Goal: Task Accomplishment & Management: Manage account settings

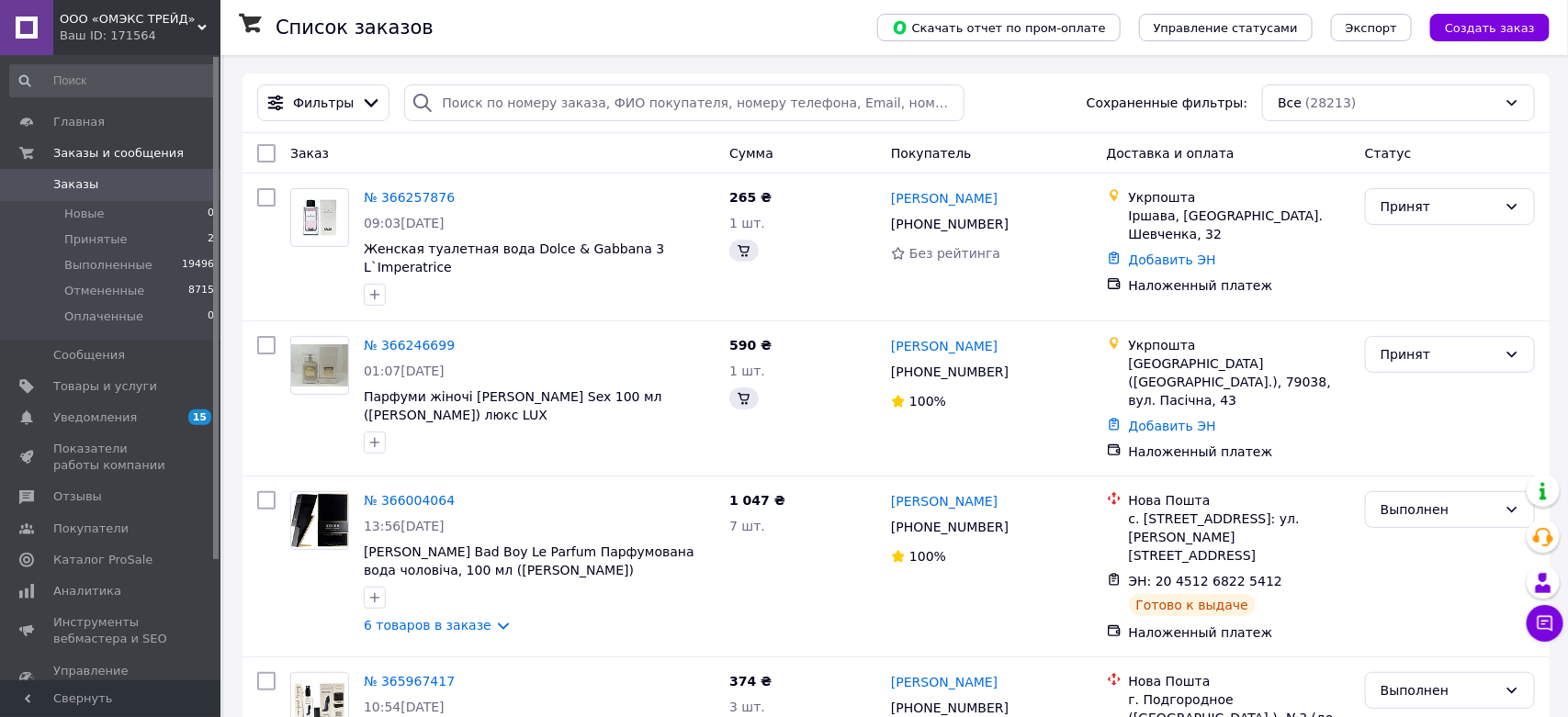
click at [194, 20] on span "ООО «ОМЭКС ТРЕЙД»" at bounding box center [128, 19] width 138 height 17
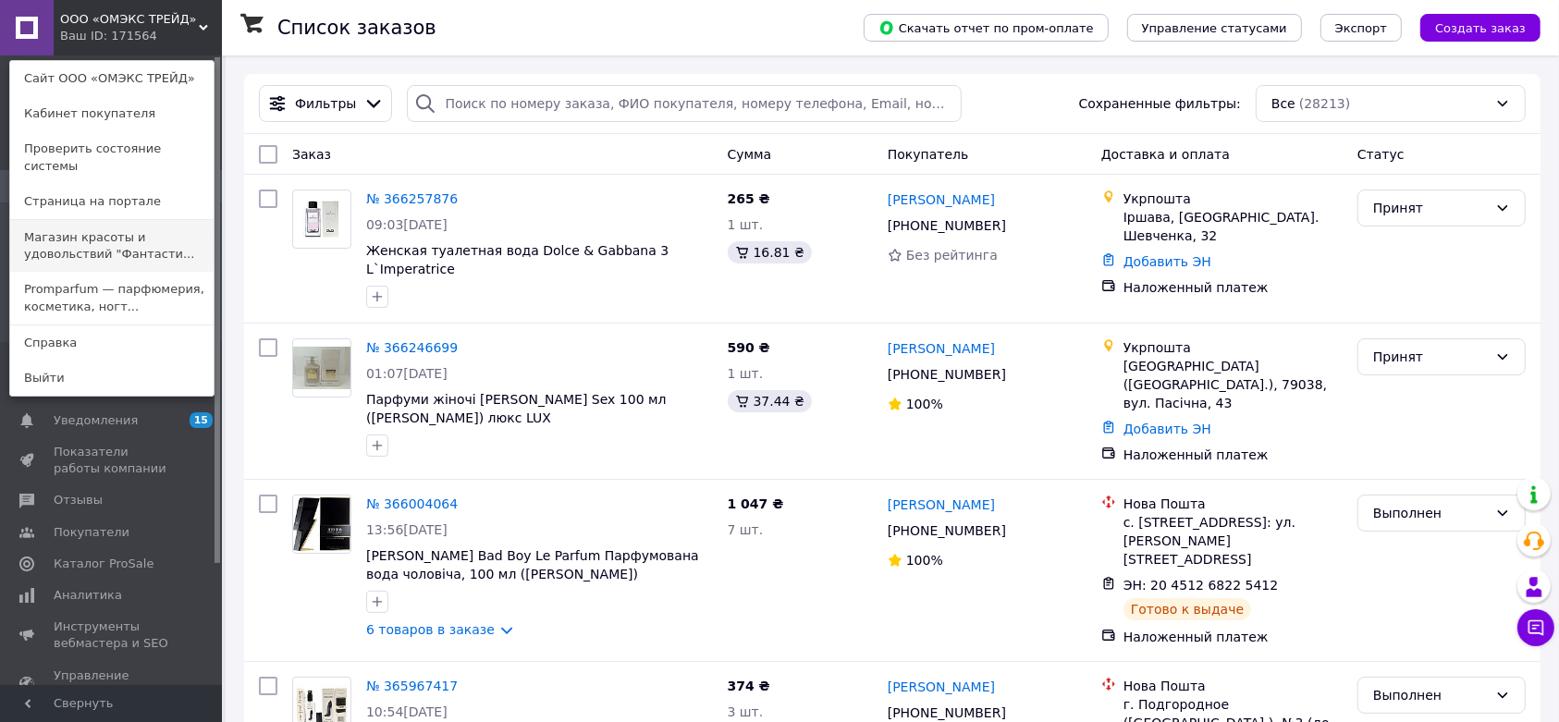
click at [129, 227] on link "Магазин красоты и удовольствий "Фантасти..." at bounding box center [111, 246] width 203 height 52
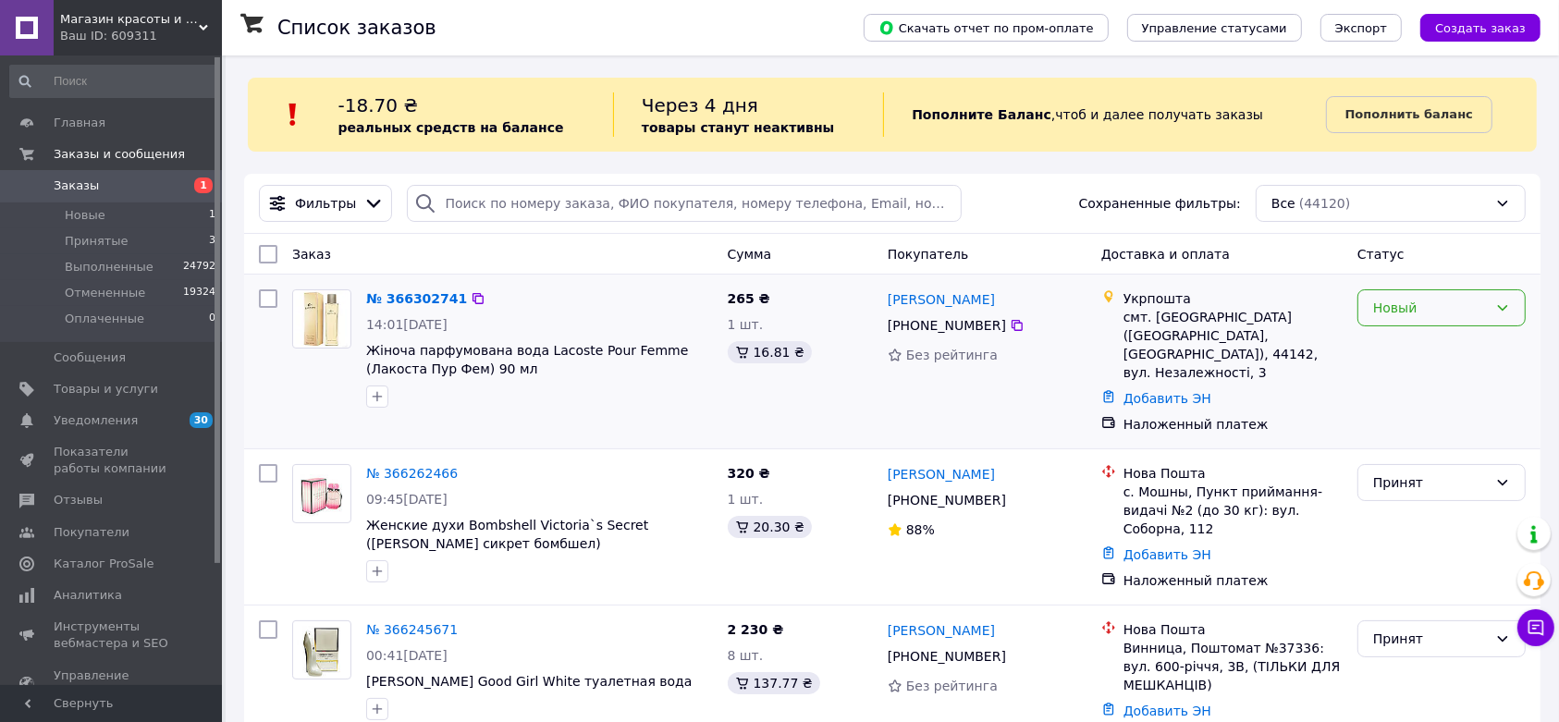
click at [1420, 315] on div "Новый" at bounding box center [1430, 308] width 115 height 20
click at [1411, 348] on li "Принят" at bounding box center [1442, 349] width 166 height 33
click at [153, 9] on div "Магазин красоты и удовольствий "Фантастиш" Ваш ID: 609311" at bounding box center [138, 27] width 168 height 55
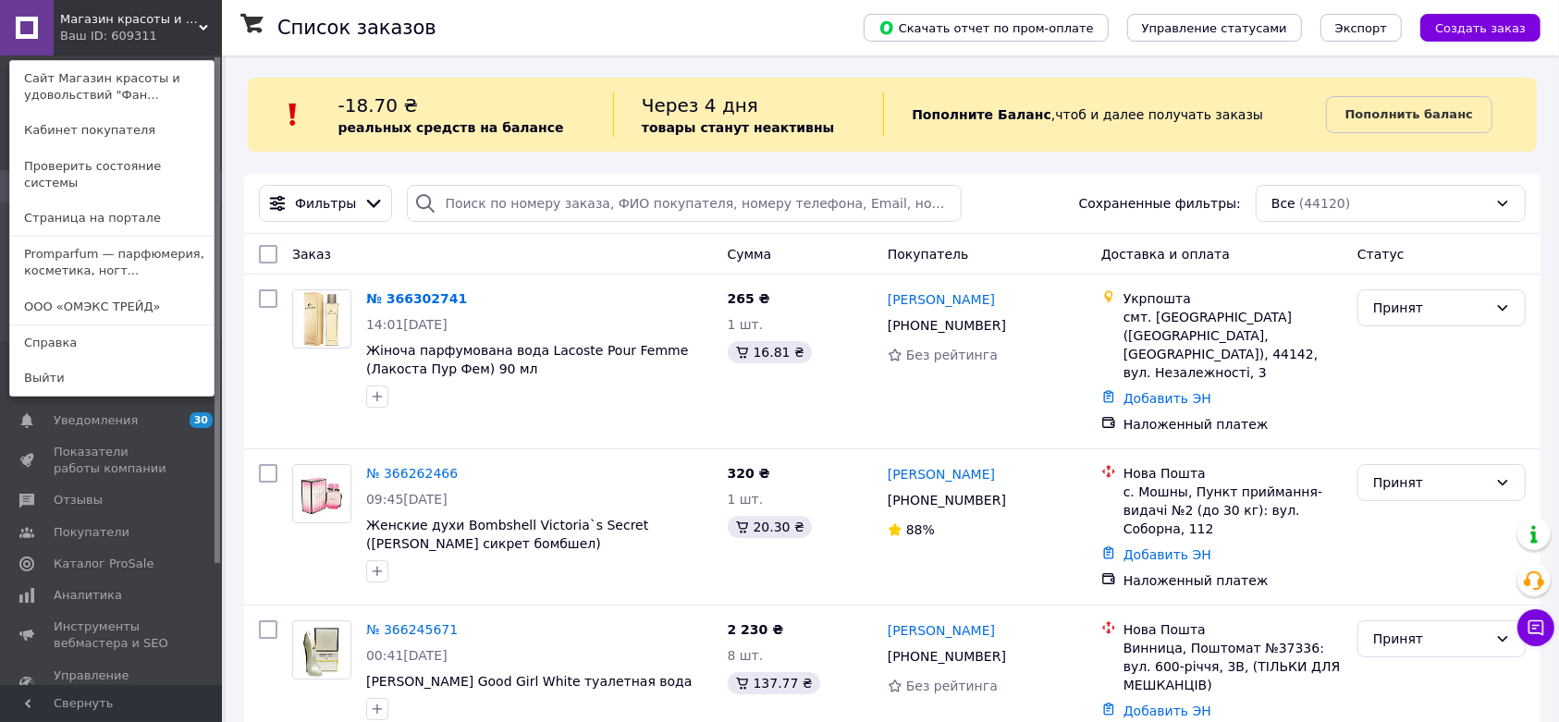
click at [123, 252] on link "Promparfum — парфюмерия, косметика, ногт..." at bounding box center [111, 263] width 203 height 52
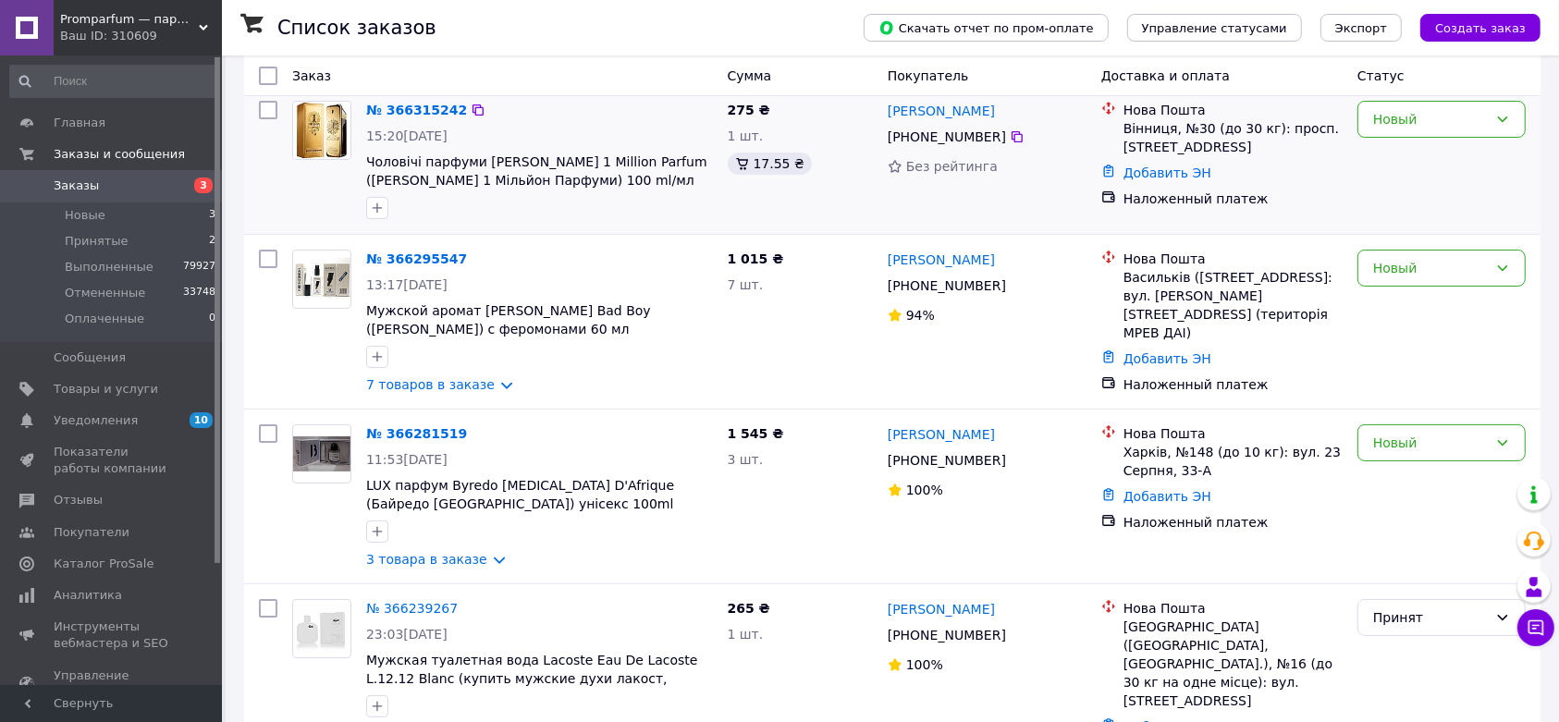
scroll to position [116, 0]
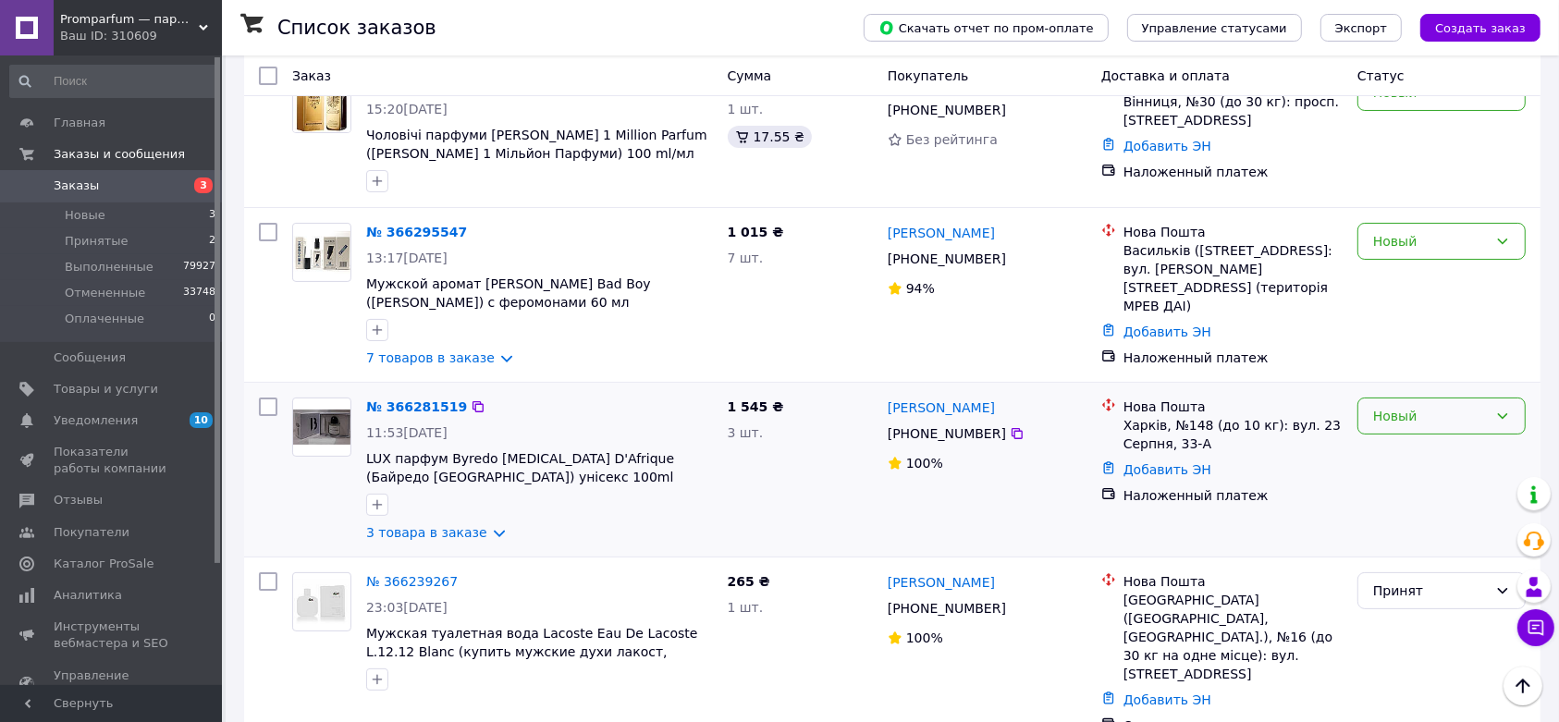
click at [1416, 421] on div "Новый" at bounding box center [1430, 416] width 115 height 20
click at [1426, 460] on li "Принят" at bounding box center [1442, 458] width 166 height 33
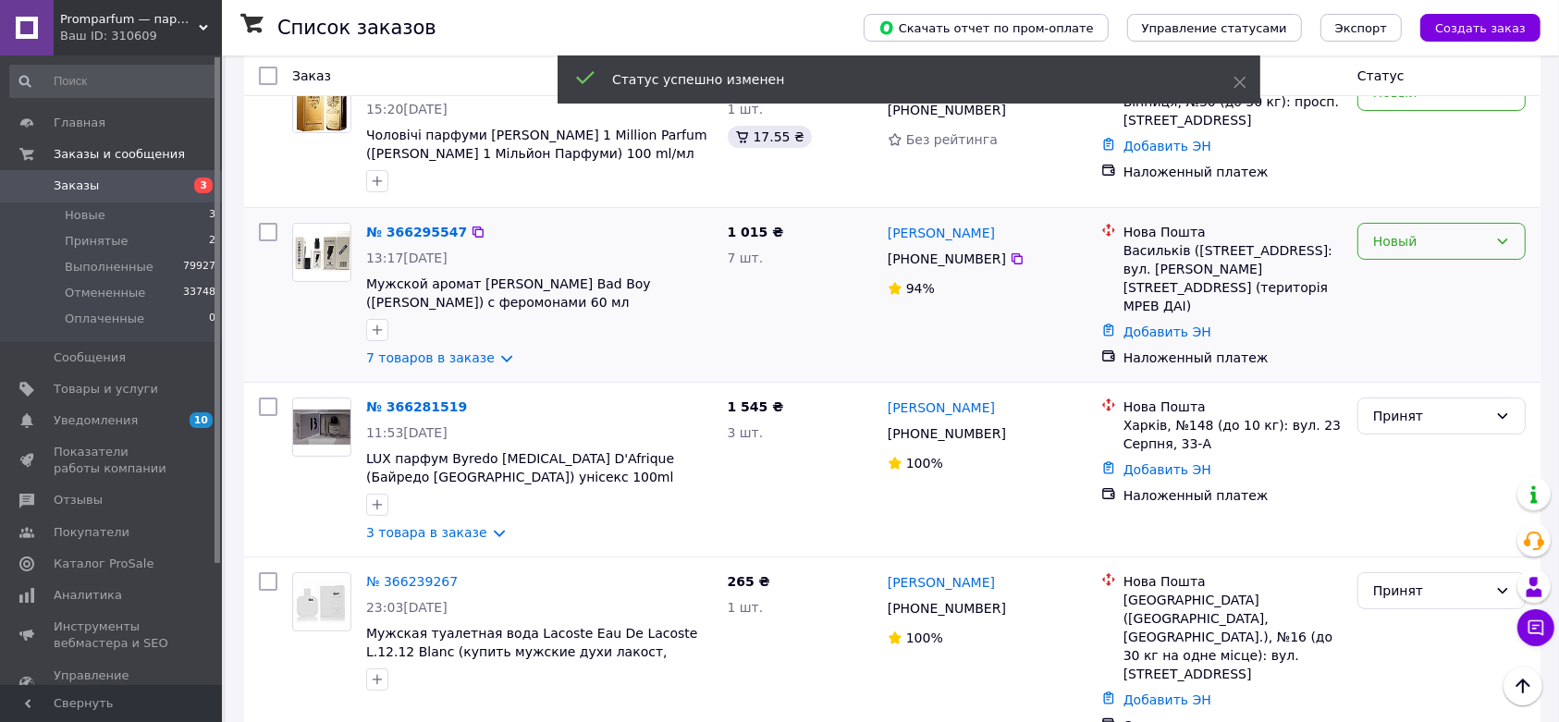
click at [1411, 243] on div "Новый" at bounding box center [1430, 241] width 115 height 20
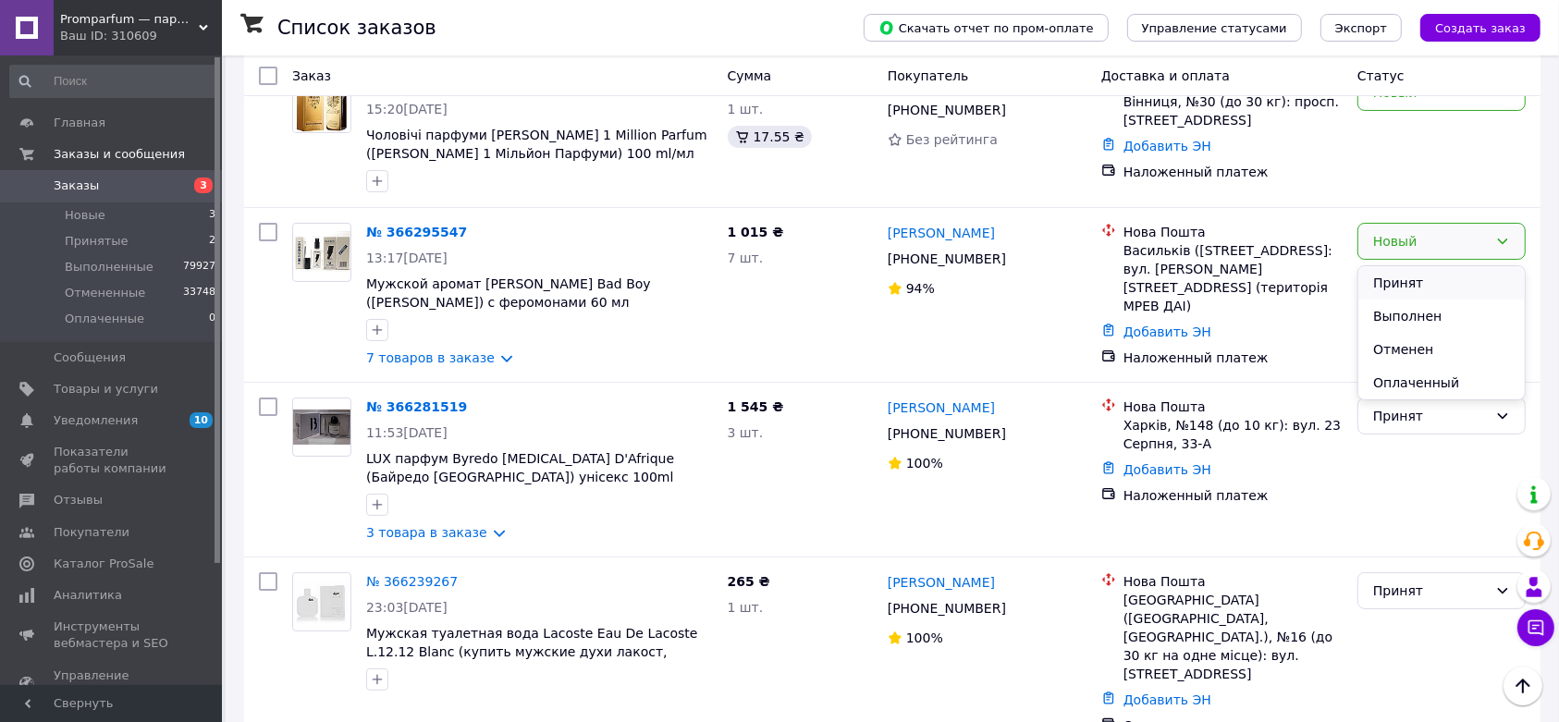
click at [1406, 287] on li "Принят" at bounding box center [1442, 282] width 166 height 33
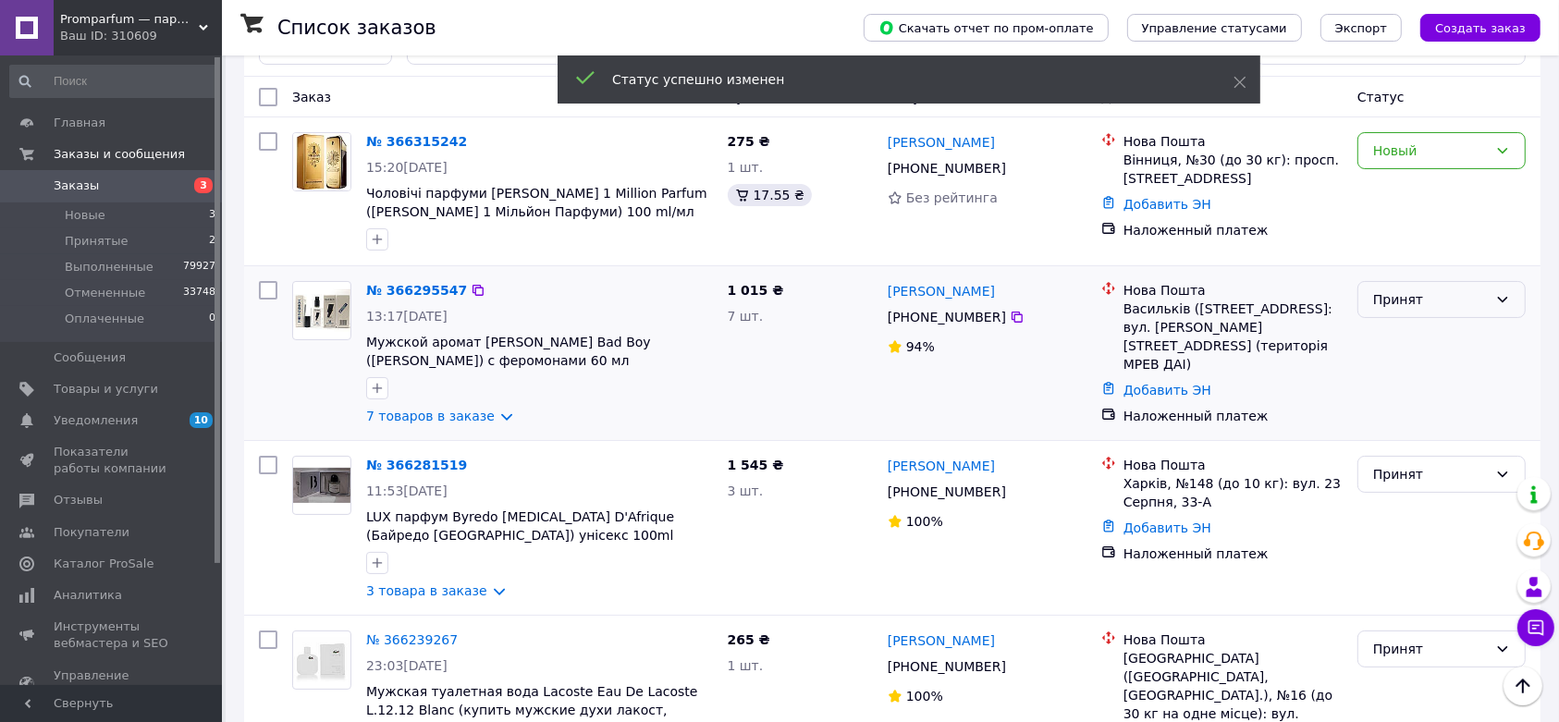
scroll to position [0, 0]
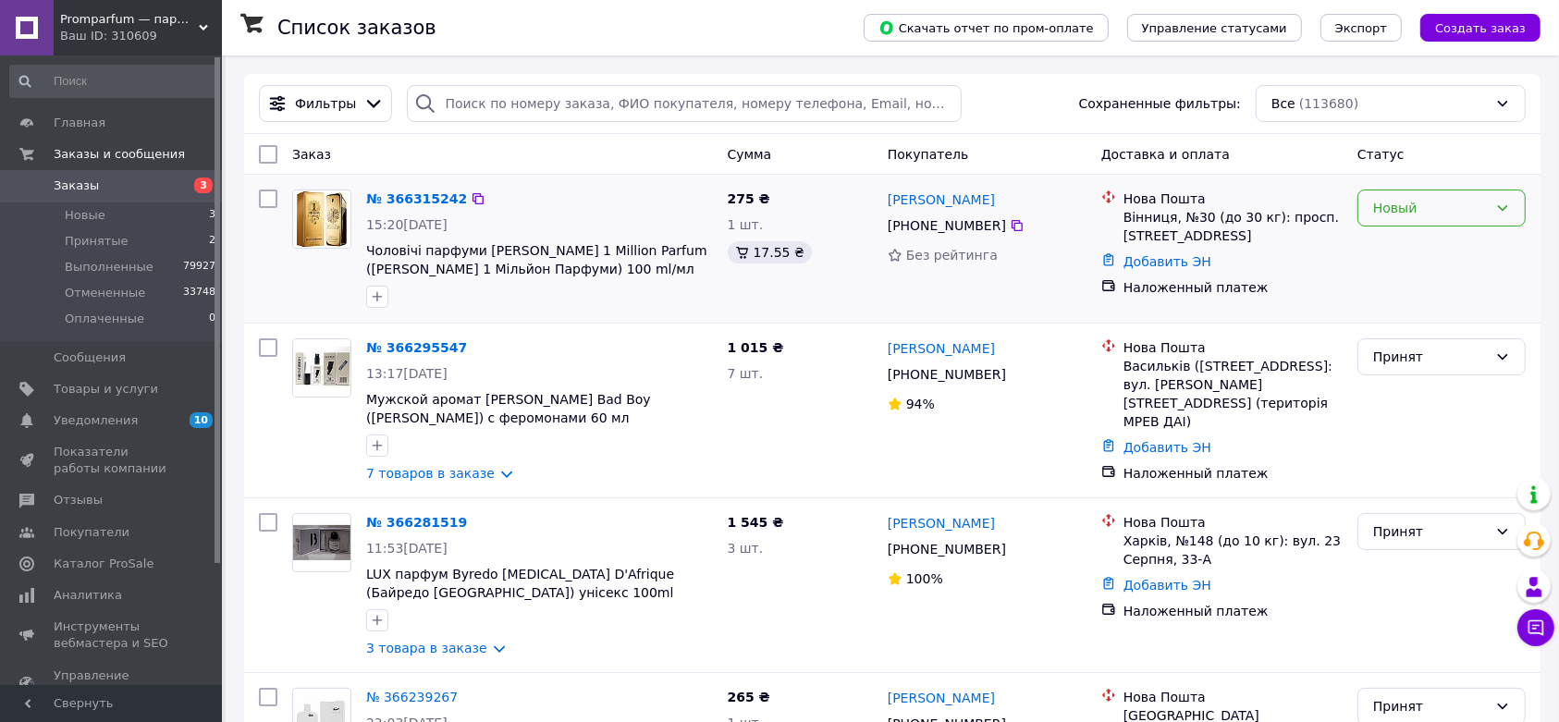
click at [1418, 213] on div "Новый" at bounding box center [1430, 208] width 115 height 20
click at [1403, 246] on li "Принят" at bounding box center [1442, 249] width 166 height 33
